Goal: Information Seeking & Learning: Learn about a topic

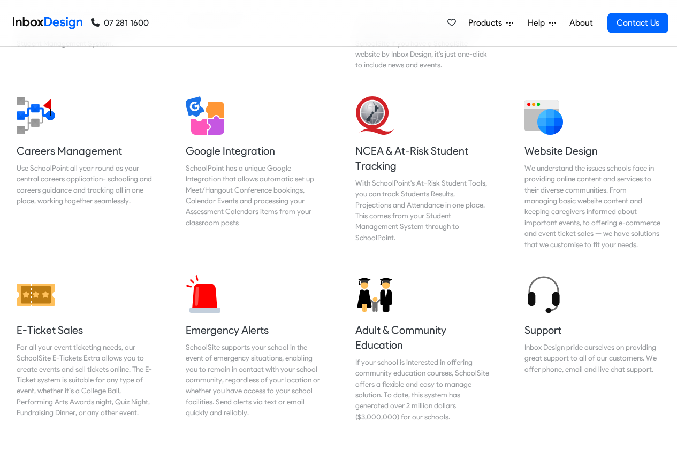
scroll to position [2275, 0]
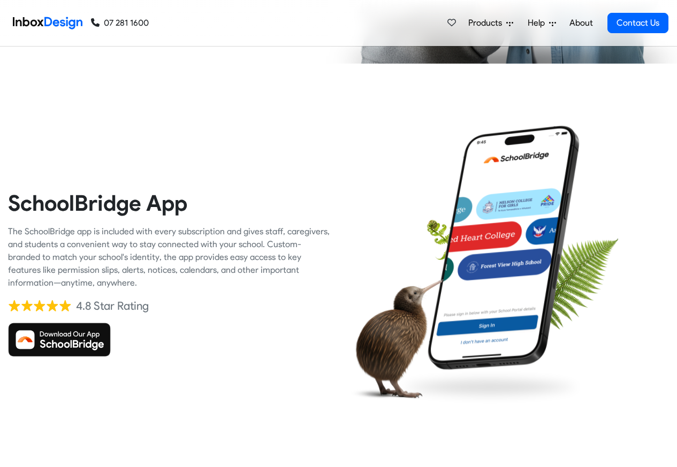
checkbox input "true"
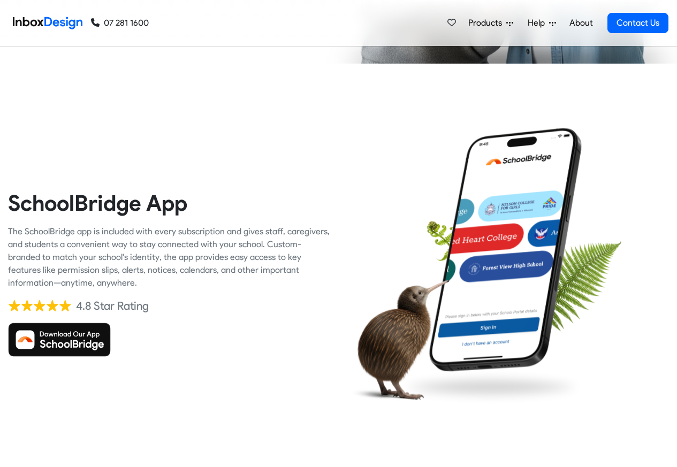
checkbox input "true"
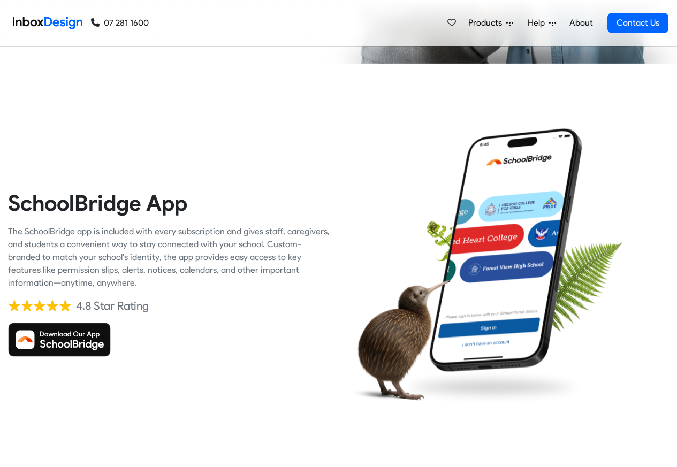
checkbox input "true"
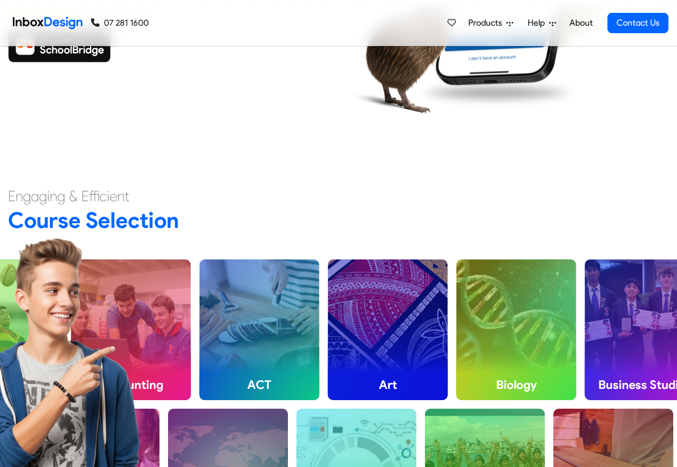
scroll to position [2661, 0]
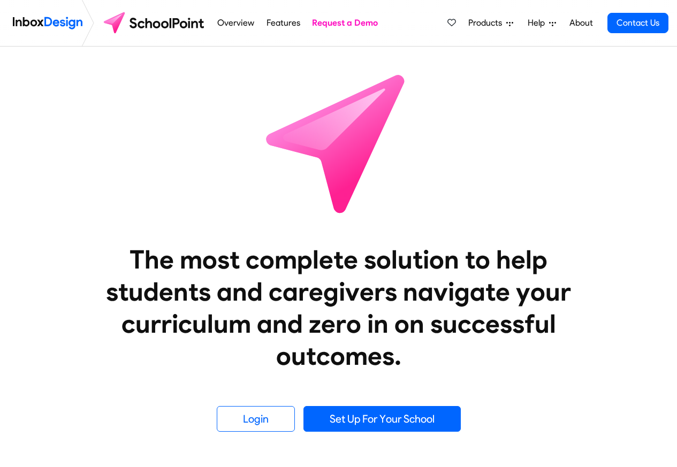
scroll to position [385, 0]
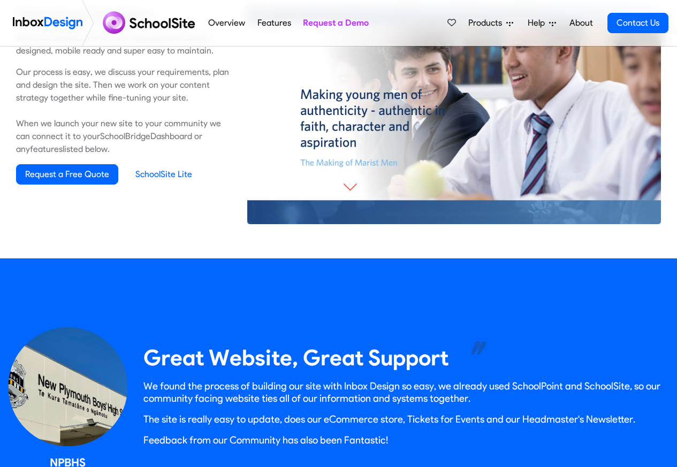
scroll to position [770, 0]
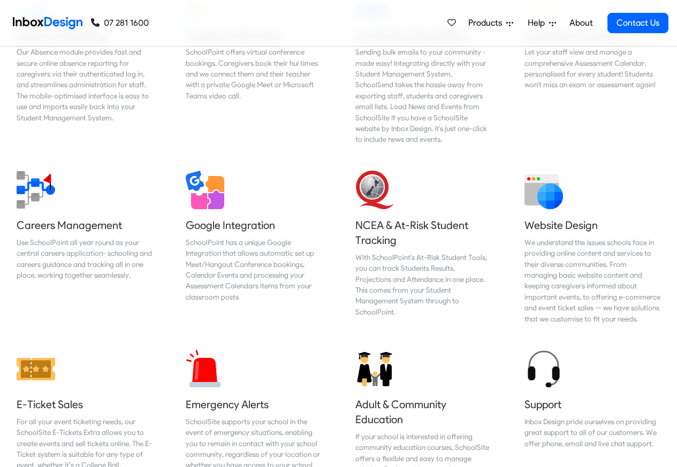
scroll to position [1027, 0]
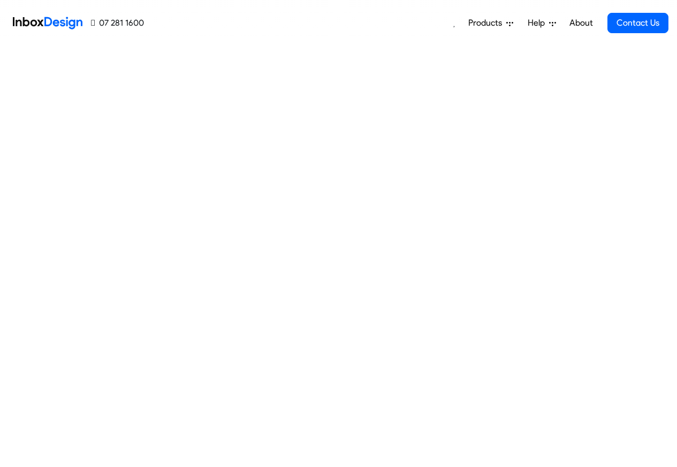
scroll to position [194, 0]
